Goal: Task Accomplishment & Management: Use online tool/utility

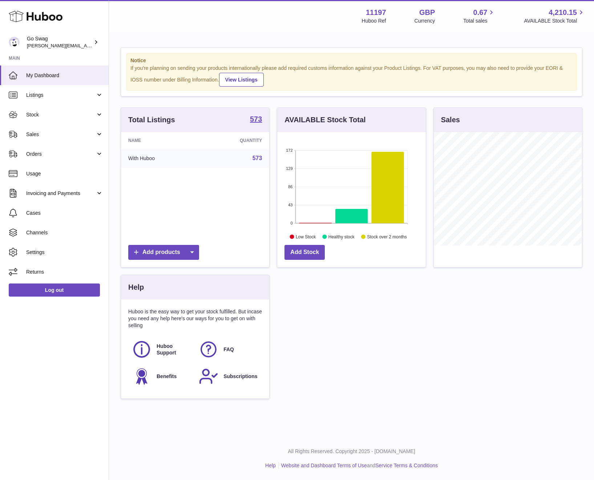
scroll to position [113, 149]
drag, startPoint x: 66, startPoint y: 118, endPoint x: 72, endPoint y: 141, distance: 24.0
click at [66, 118] on link "Stock" at bounding box center [54, 115] width 109 height 20
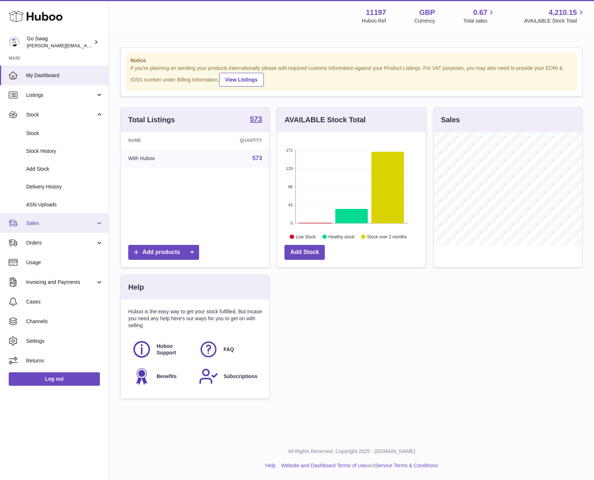
click at [43, 227] on link "Sales" at bounding box center [54, 223] width 109 height 20
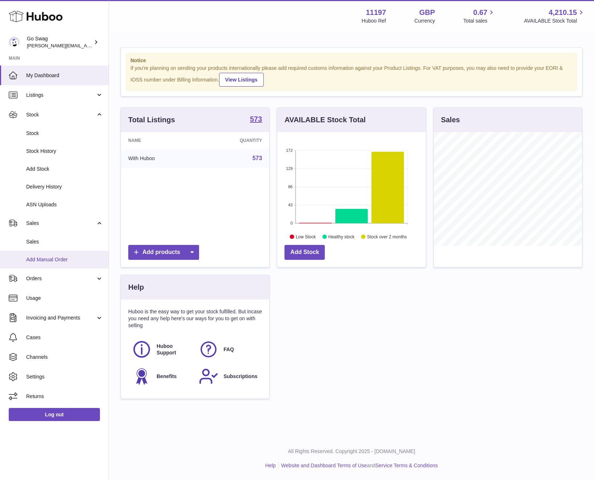
drag, startPoint x: 59, startPoint y: 260, endPoint x: 48, endPoint y: 256, distance: 11.4
click at [59, 260] on link "Add Manual Order" at bounding box center [54, 260] width 109 height 18
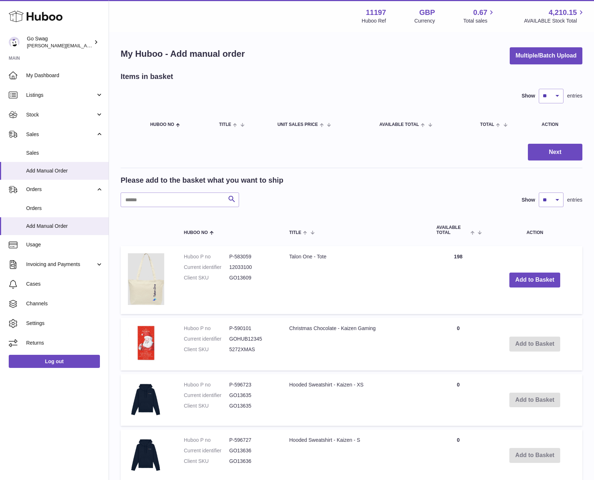
click at [143, 197] on input "text" at bounding box center [180, 199] width 119 height 15
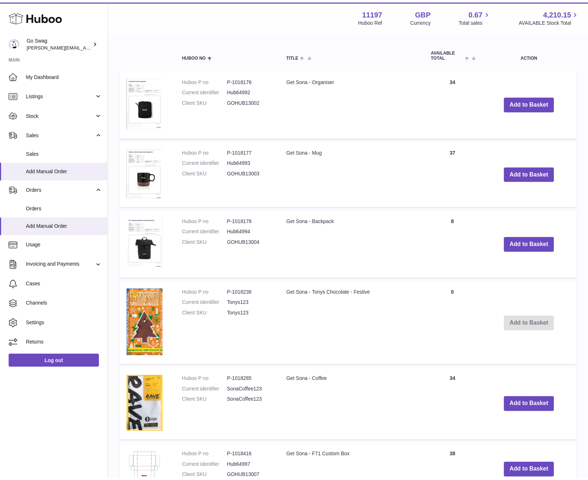
scroll to position [171, 0]
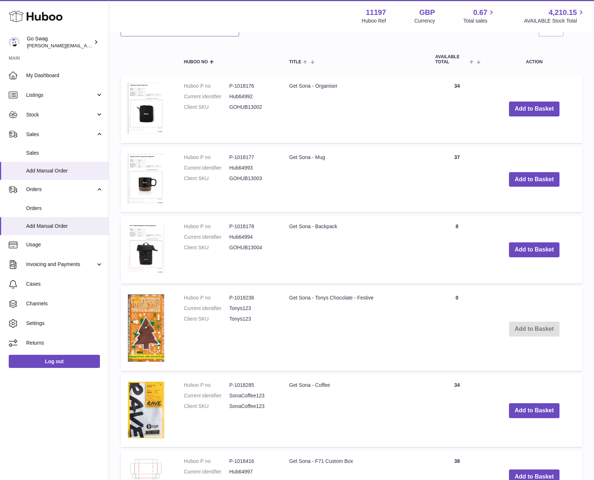
type input "****"
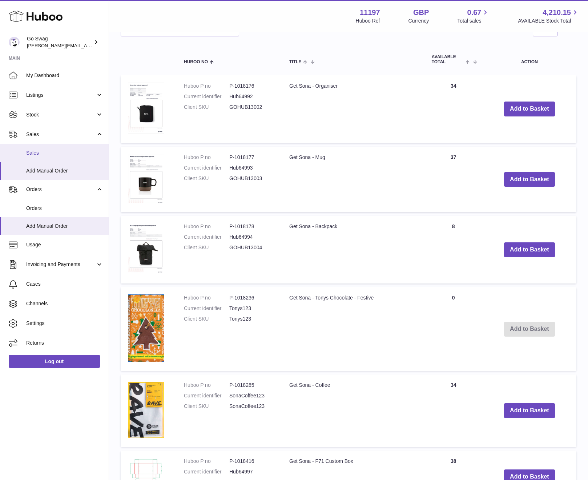
click at [54, 155] on link "Sales" at bounding box center [54, 153] width 109 height 18
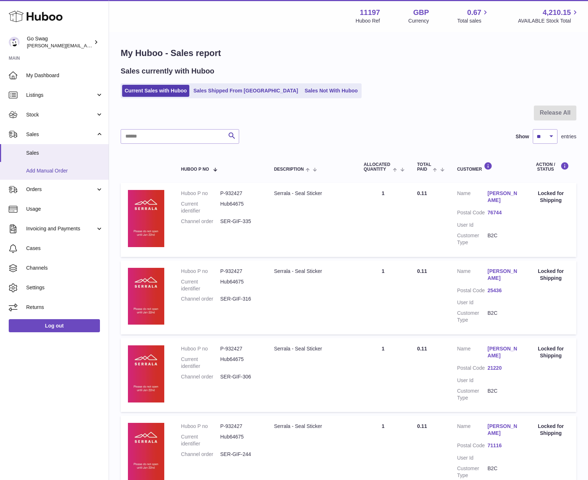
click at [35, 169] on span "Add Manual Order" at bounding box center [64, 170] width 77 height 7
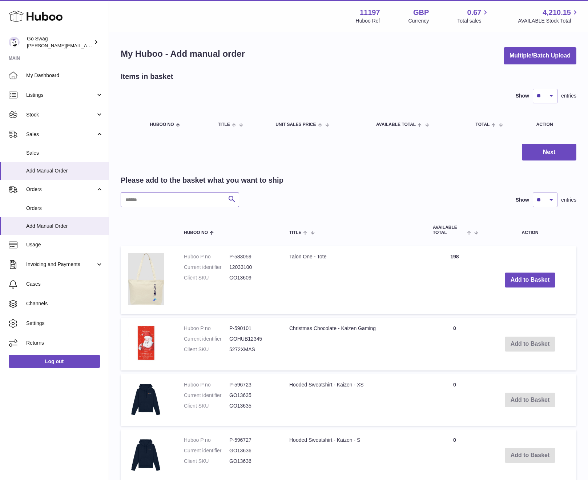
click at [186, 194] on input "text" at bounding box center [180, 199] width 119 height 15
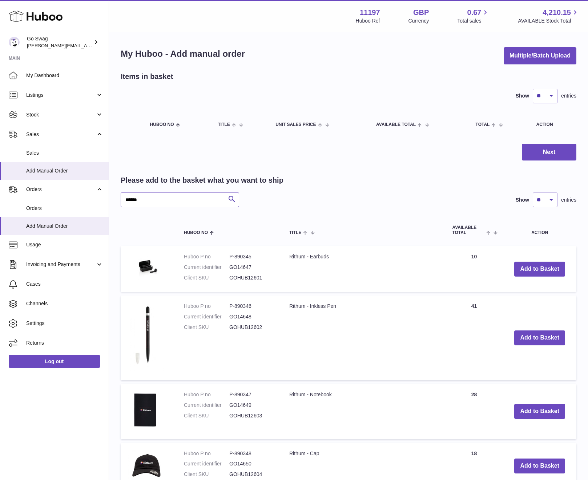
type input "******"
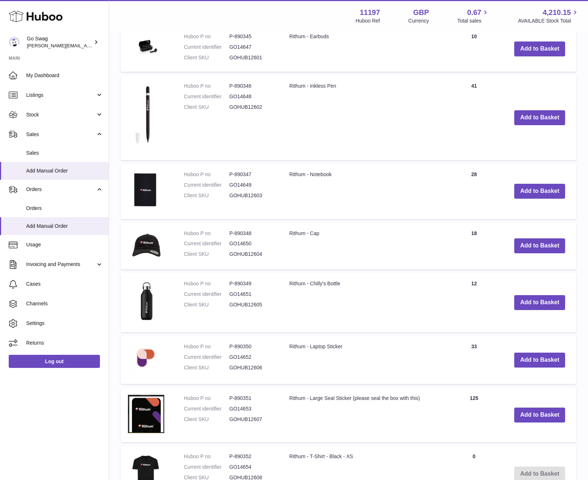
scroll to position [453, 0]
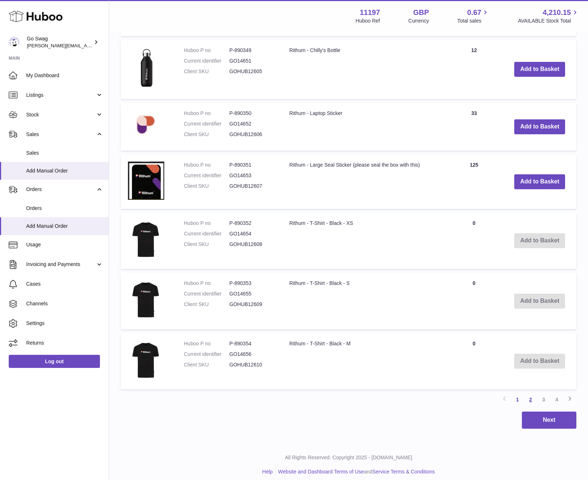
click at [530, 395] on link "2" at bounding box center [530, 399] width 13 height 13
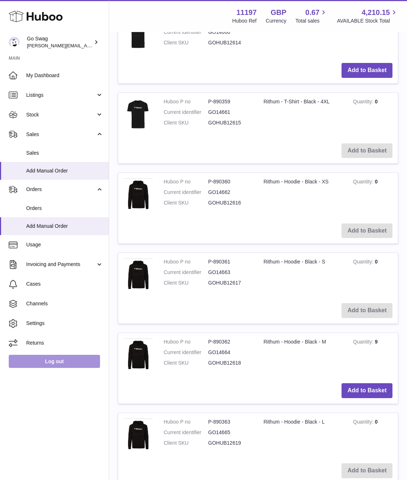
scroll to position [455, 0]
